Goal: Entertainment & Leisure: Consume media (video, audio)

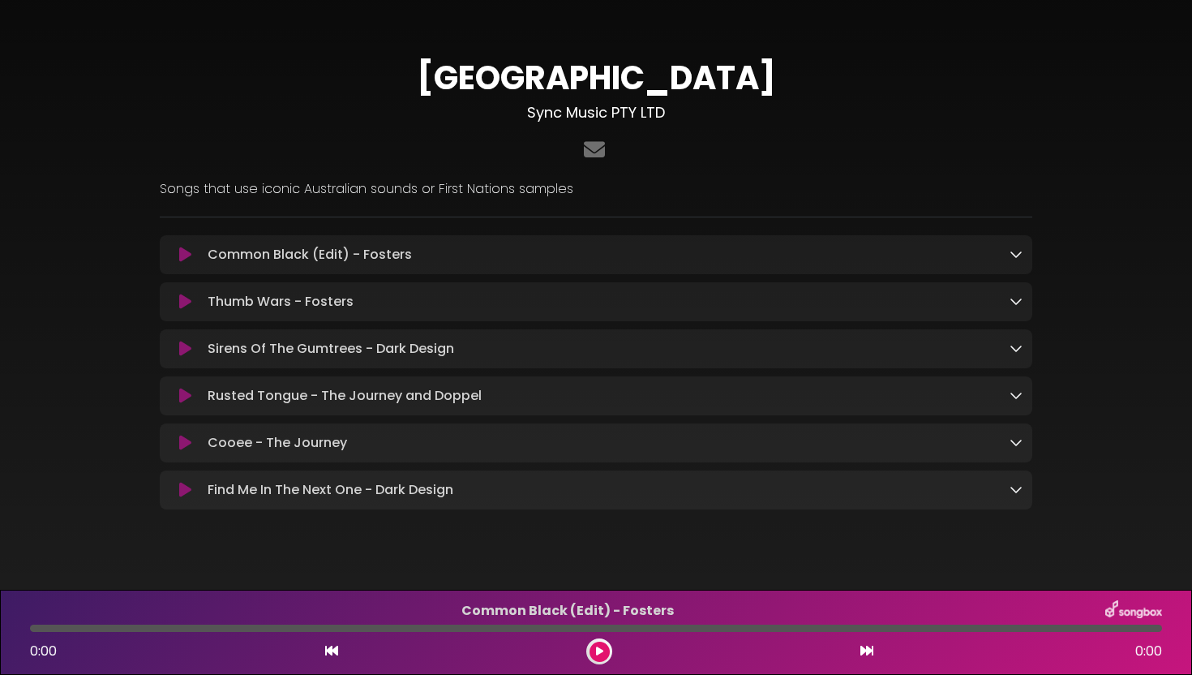
click at [1010, 255] on icon at bounding box center [1016, 253] width 13 height 13
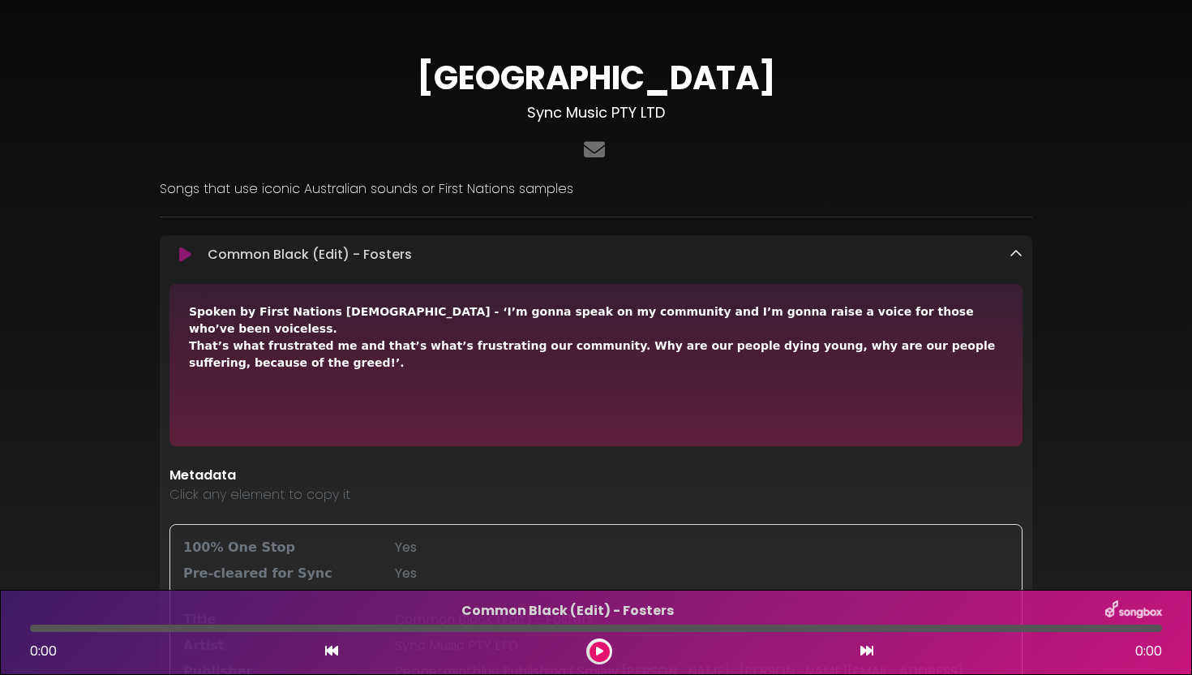
click at [1010, 255] on icon at bounding box center [1016, 253] width 13 height 13
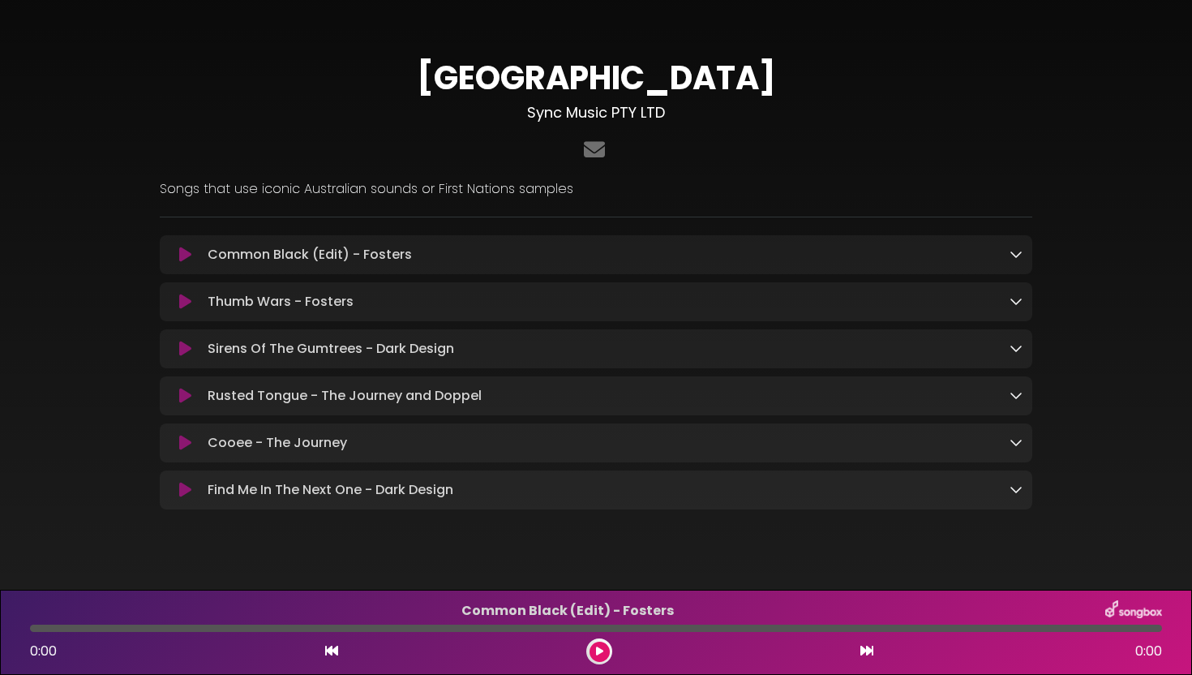
click at [1010, 255] on icon at bounding box center [1016, 253] width 13 height 13
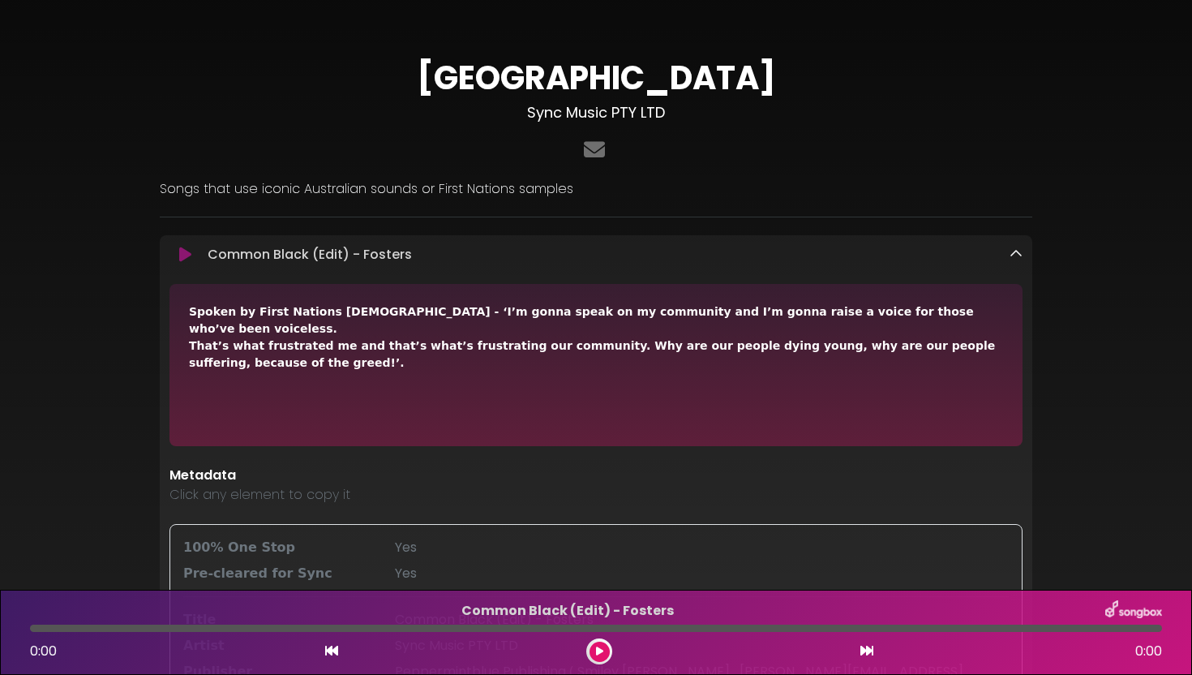
click at [1018, 254] on icon at bounding box center [1016, 253] width 13 height 13
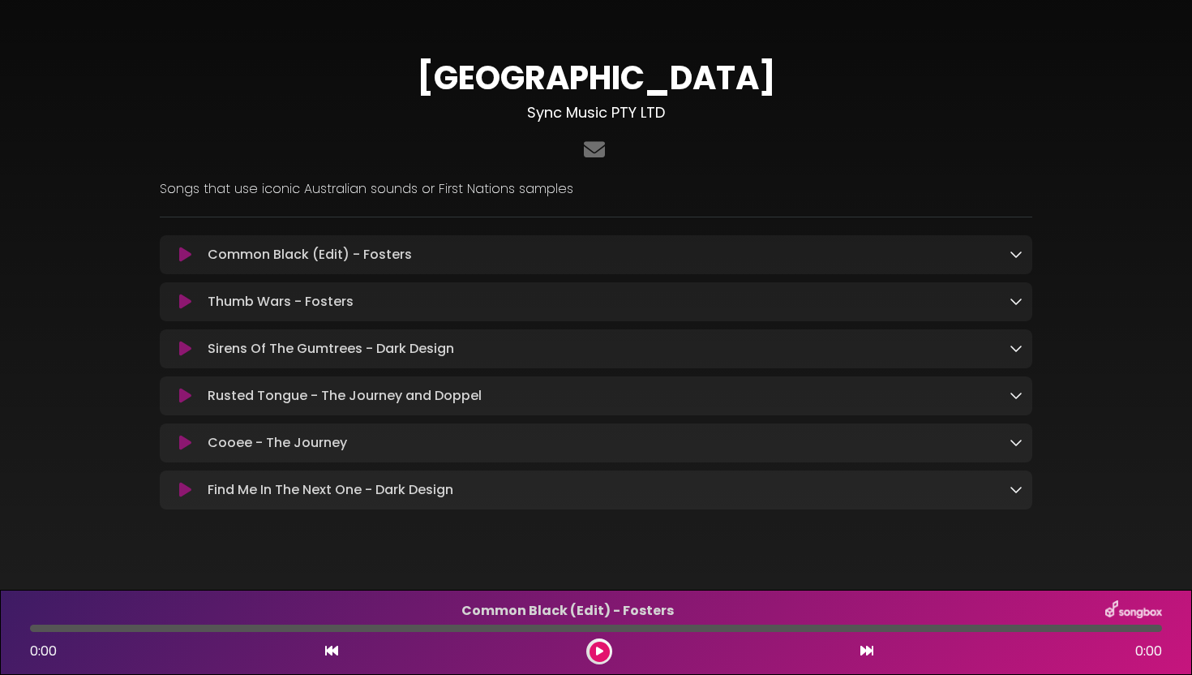
click at [180, 260] on icon at bounding box center [185, 255] width 12 height 16
click at [1017, 253] on icon at bounding box center [1016, 253] width 13 height 13
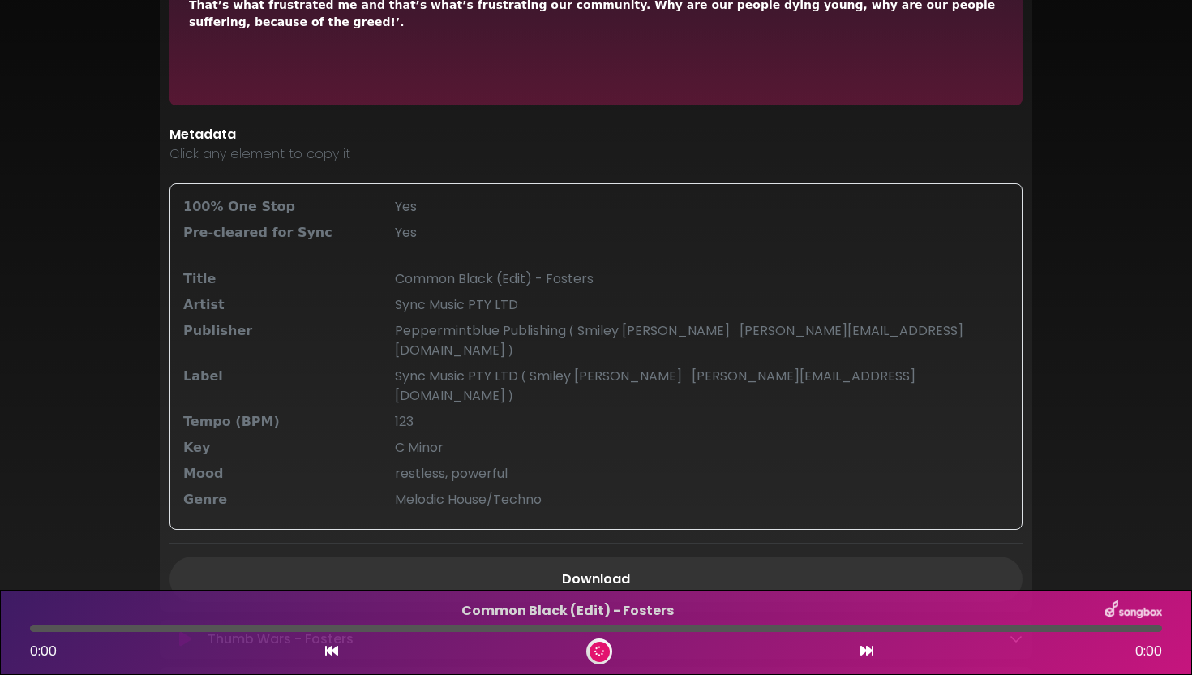
scroll to position [343, 0]
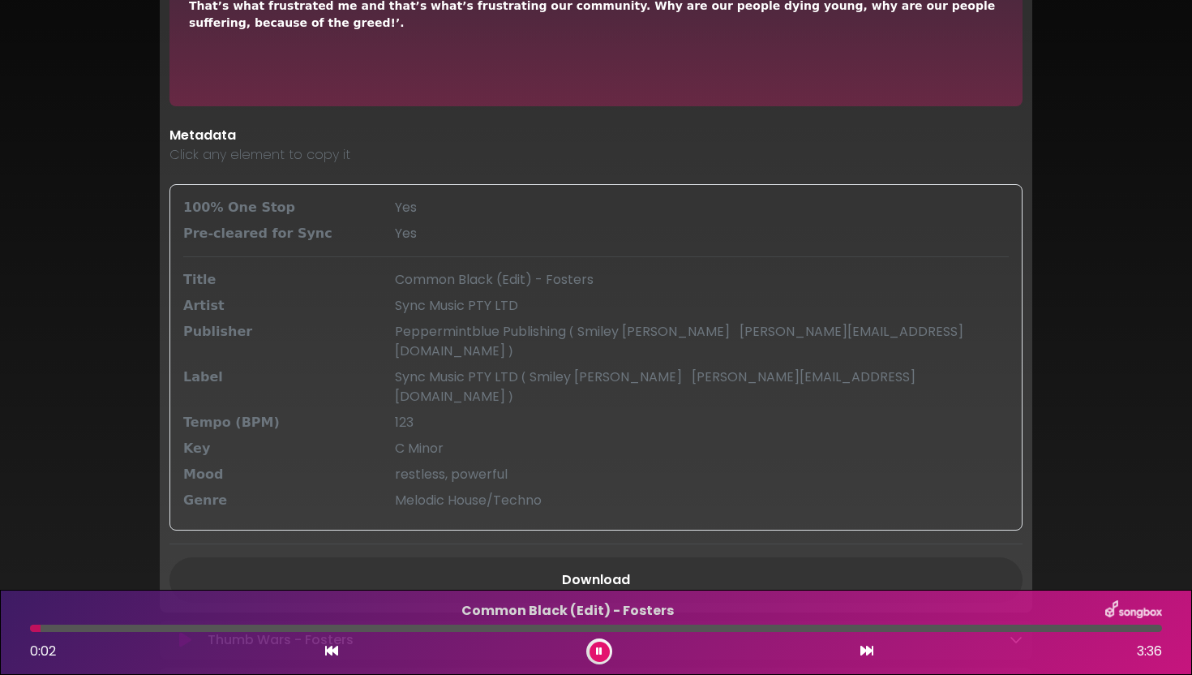
click at [606, 653] on button at bounding box center [600, 651] width 20 height 20
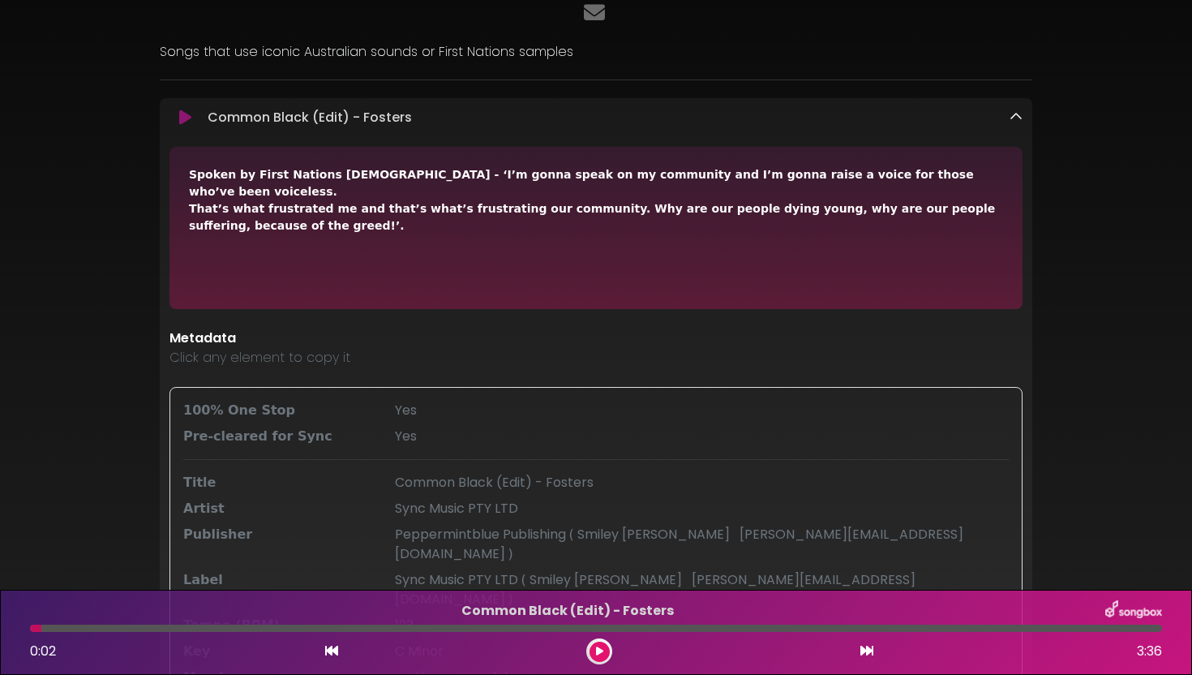
scroll to position [0, 0]
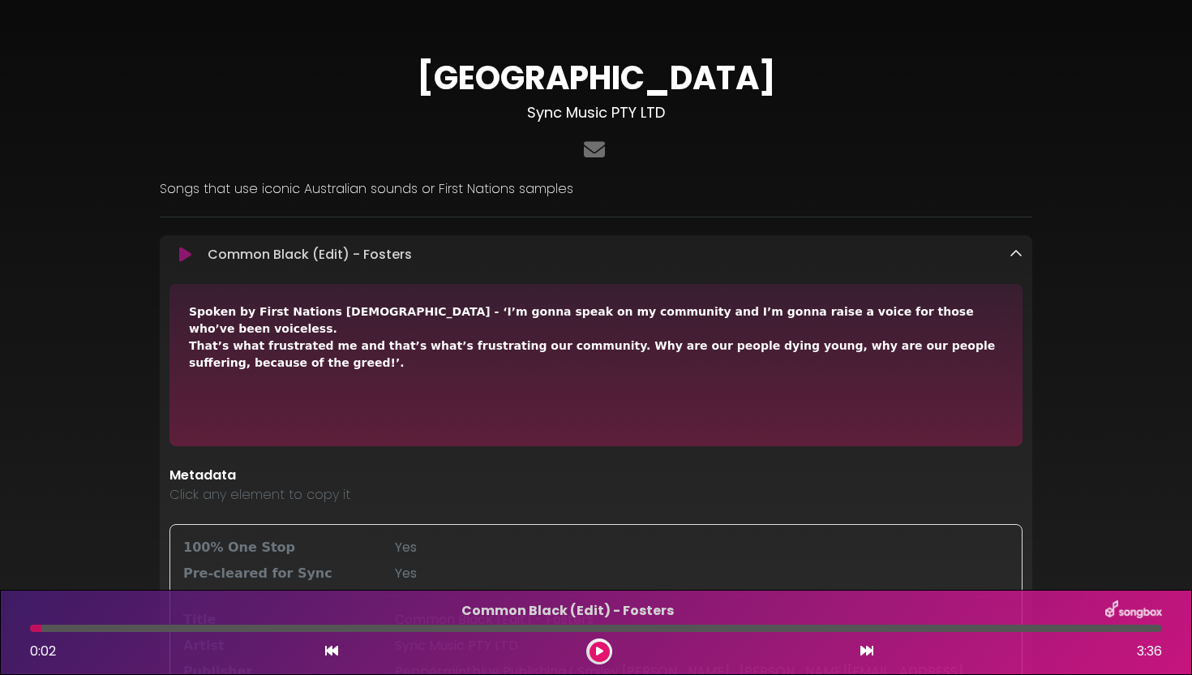
click at [1016, 262] on link at bounding box center [1016, 254] width 13 height 19
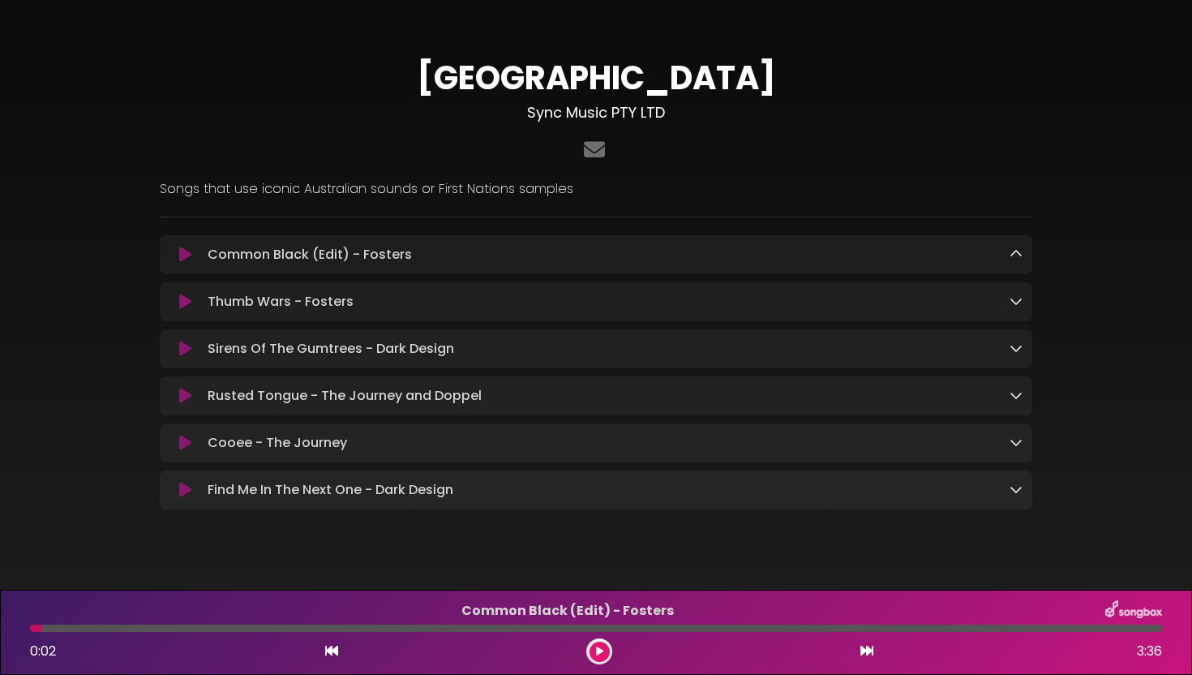
click at [1010, 401] on icon at bounding box center [1016, 394] width 13 height 13
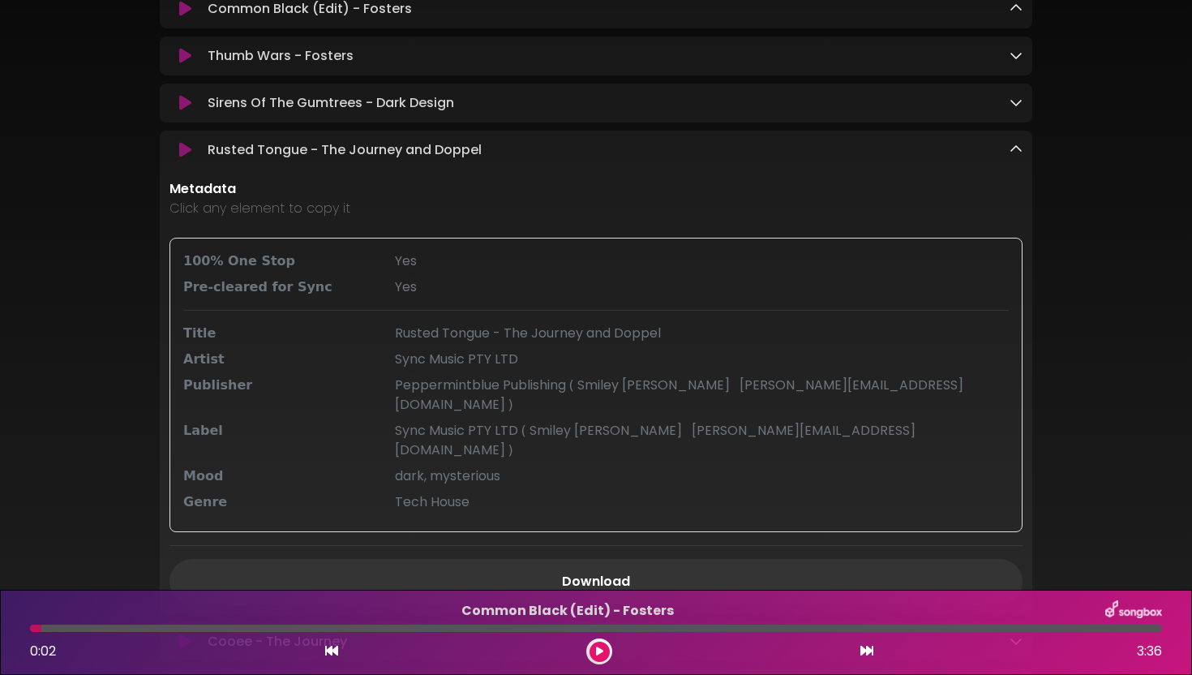
scroll to position [252, 0]
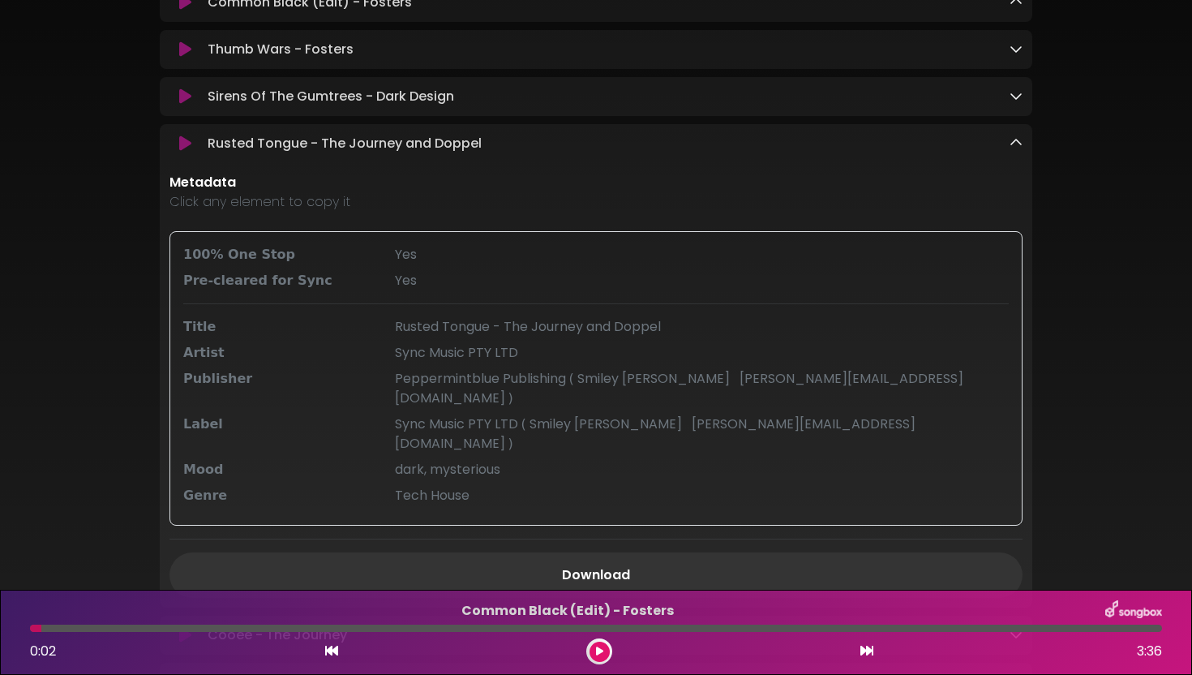
click at [1007, 143] on p "Rusted Tongue - The Journey and Doppel Loading Track..." at bounding box center [609, 143] width 802 height 19
click at [1017, 145] on icon at bounding box center [1016, 142] width 13 height 13
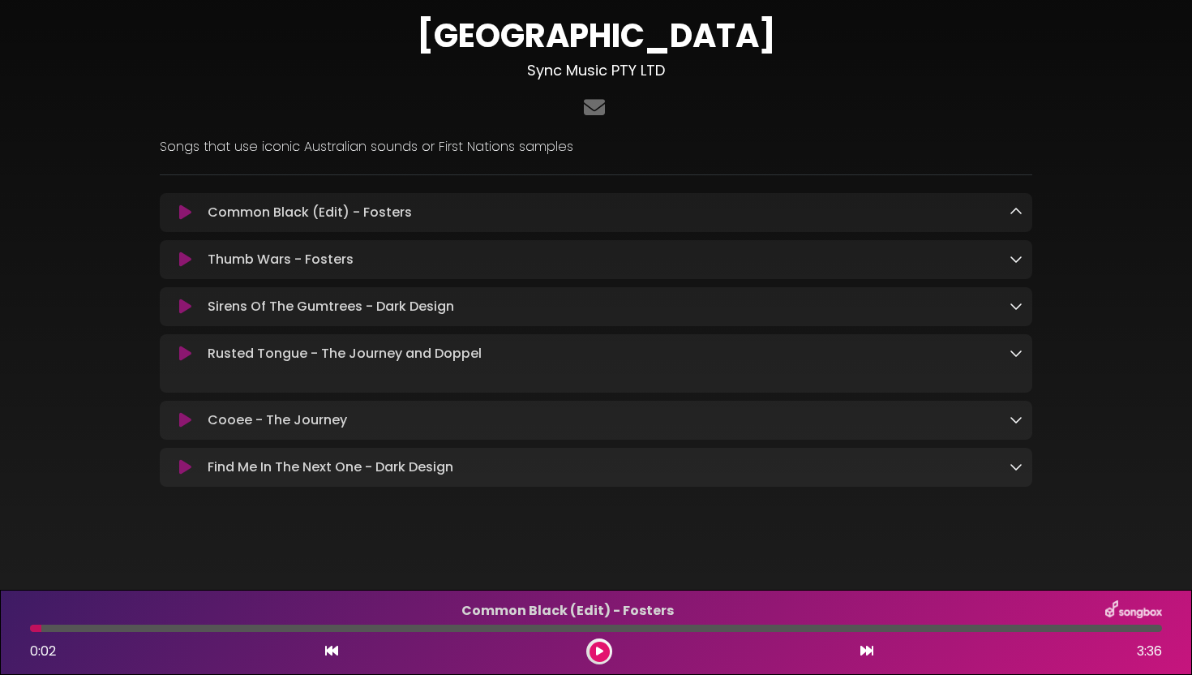
scroll to position [25, 0]
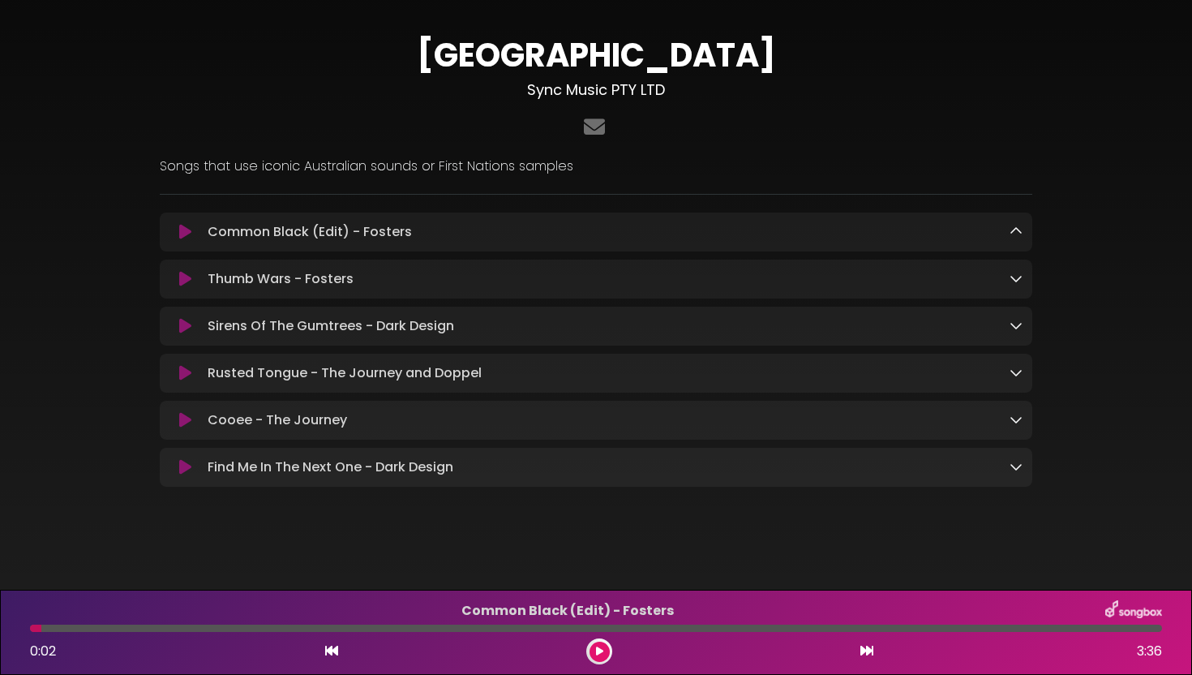
click at [1018, 416] on icon at bounding box center [1016, 419] width 13 height 13
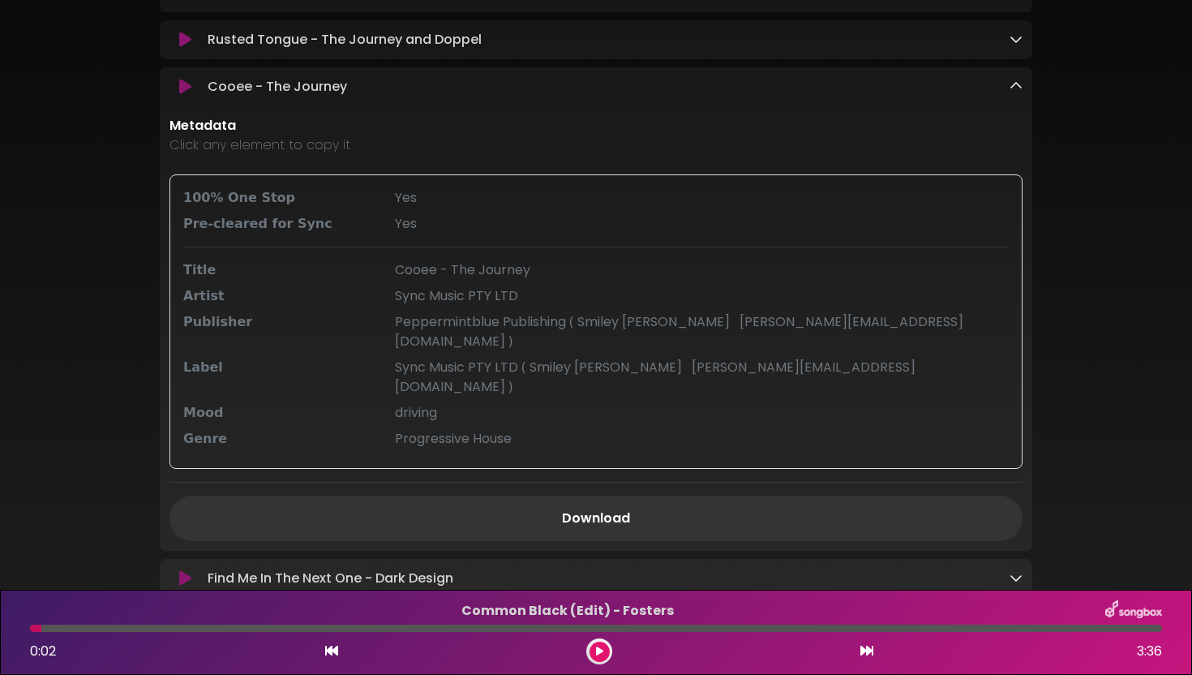
scroll to position [351, 0]
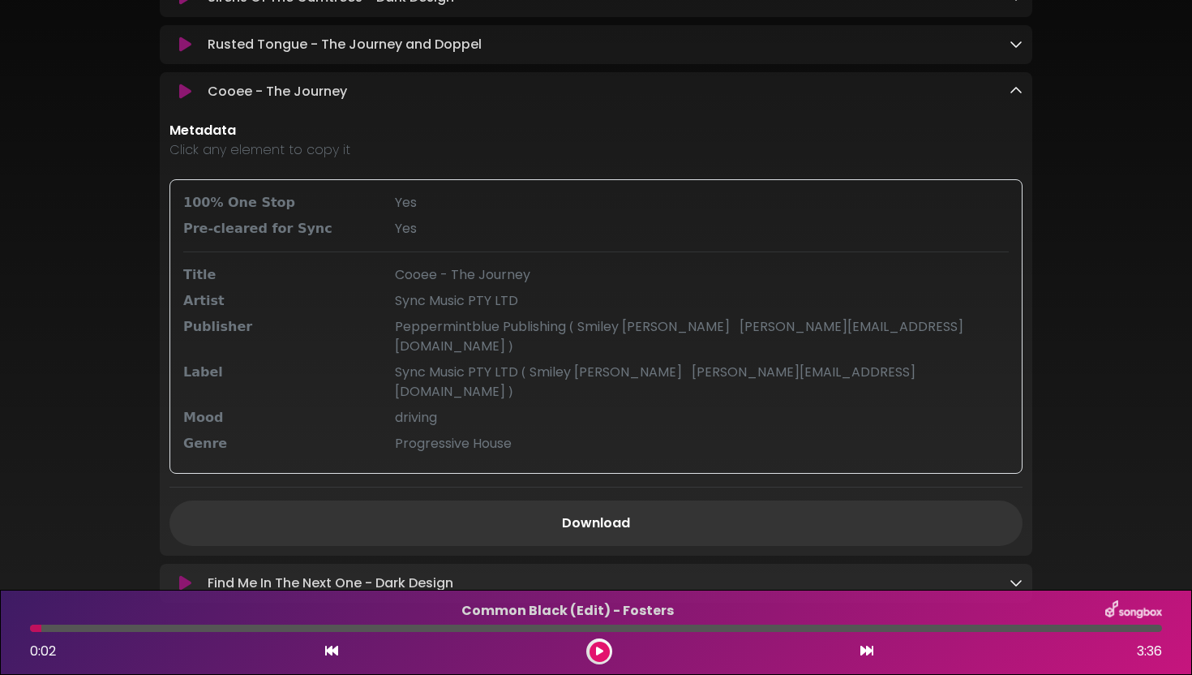
click at [1016, 101] on link at bounding box center [1016, 91] width 13 height 19
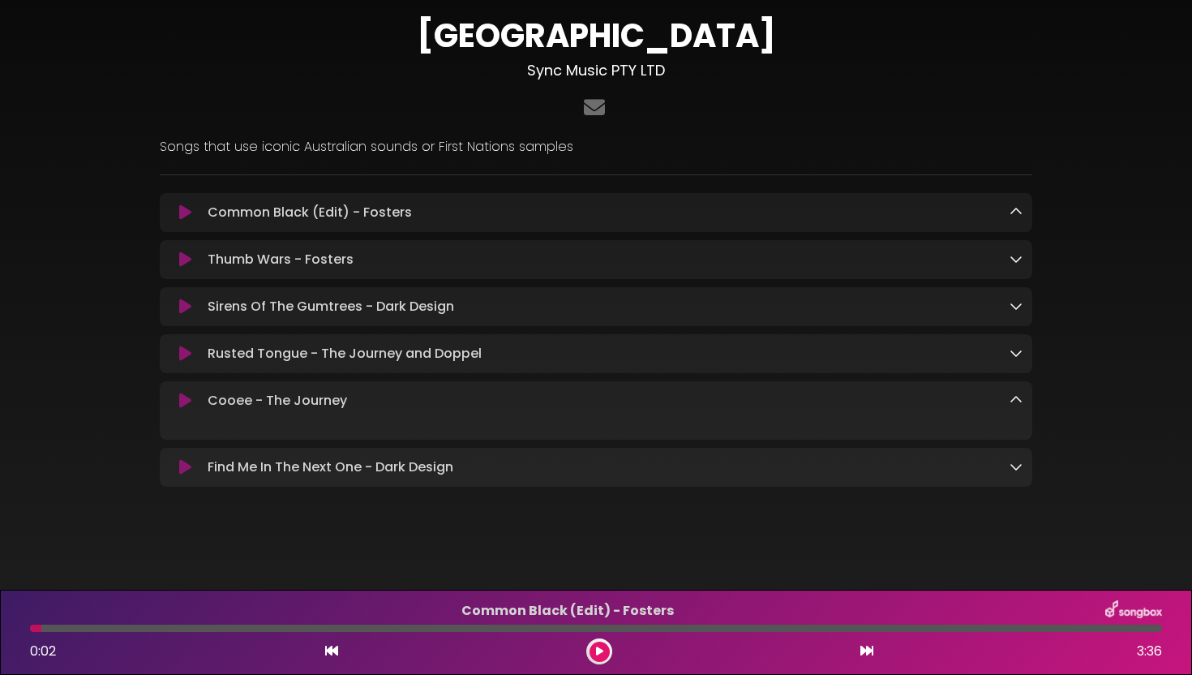
scroll to position [25, 0]
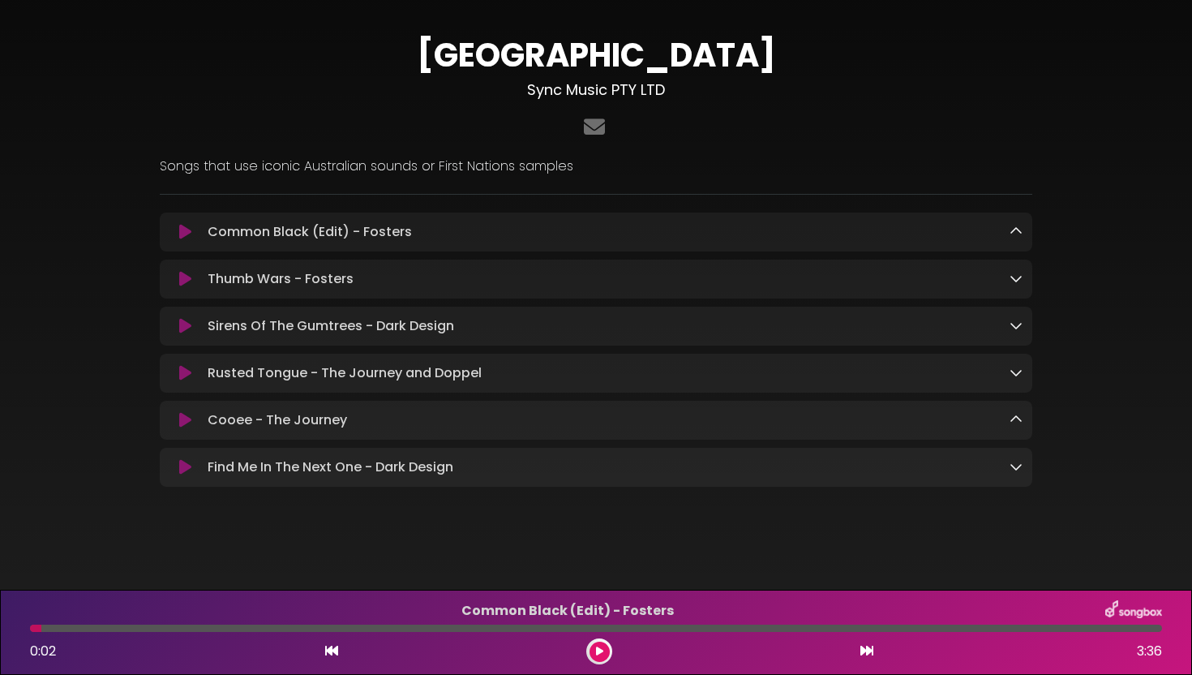
click at [1016, 328] on icon at bounding box center [1016, 325] width 13 height 13
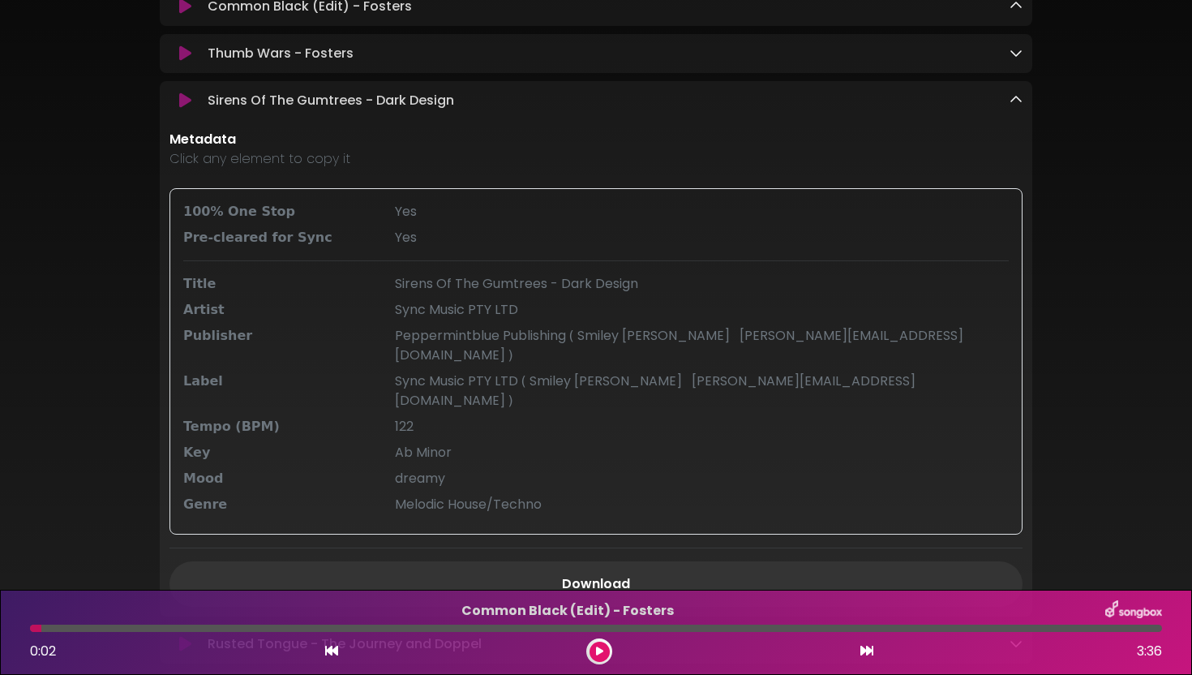
scroll to position [249, 0]
click at [1014, 105] on icon at bounding box center [1016, 98] width 13 height 13
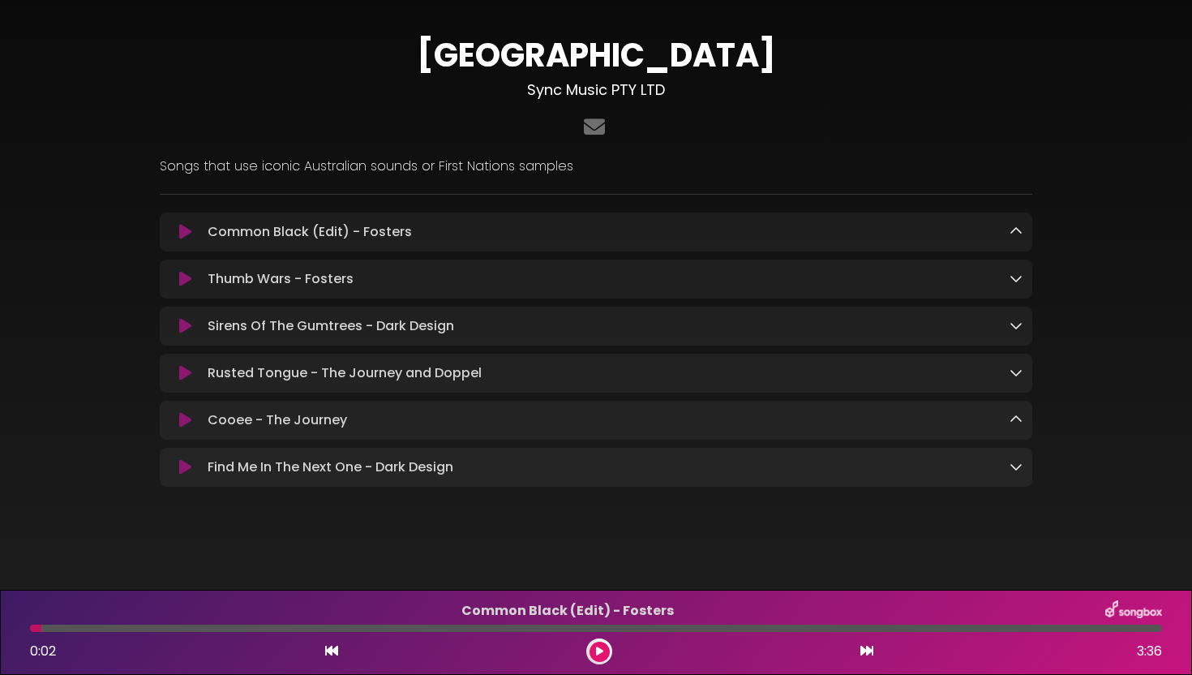
scroll to position [0, 0]
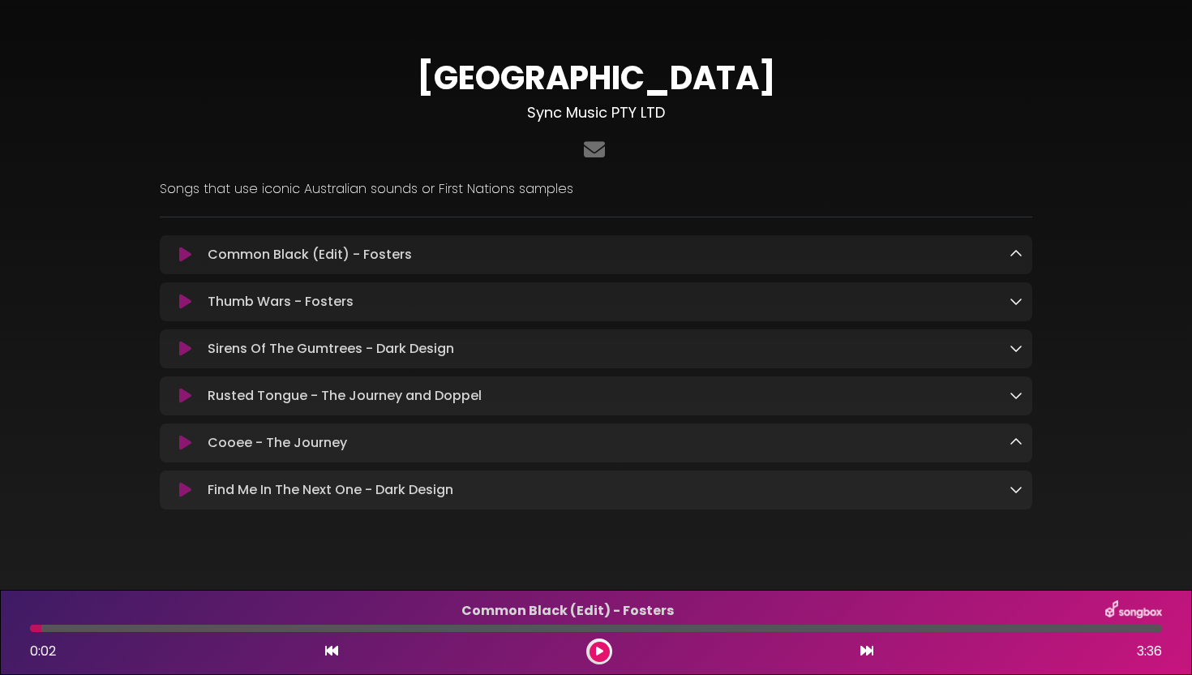
click at [185, 346] on icon at bounding box center [185, 349] width 12 height 16
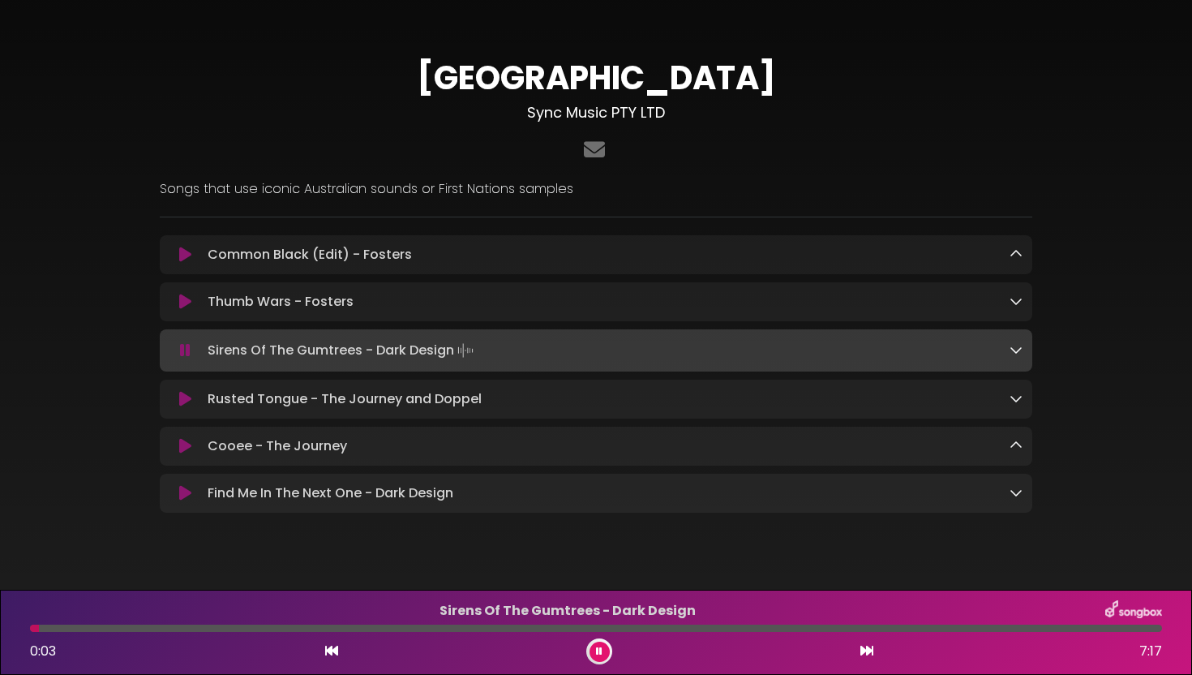
click at [600, 653] on icon at bounding box center [599, 650] width 8 height 11
